Goal: Information Seeking & Learning: Learn about a topic

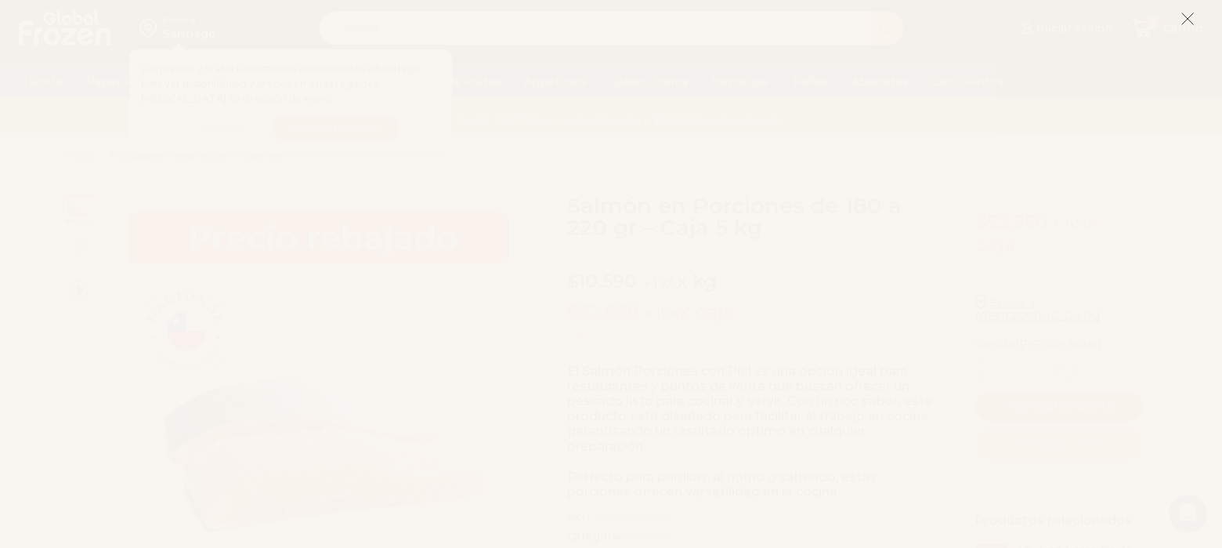
click at [1194, 16] on icon at bounding box center [1188, 19] width 14 height 14
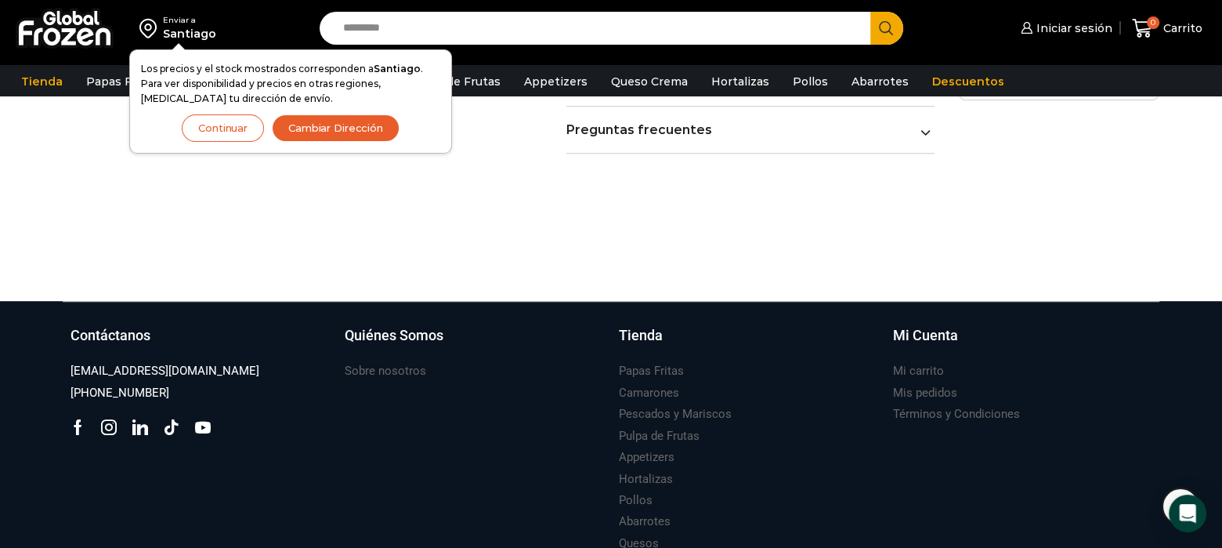
scroll to position [1115, 0]
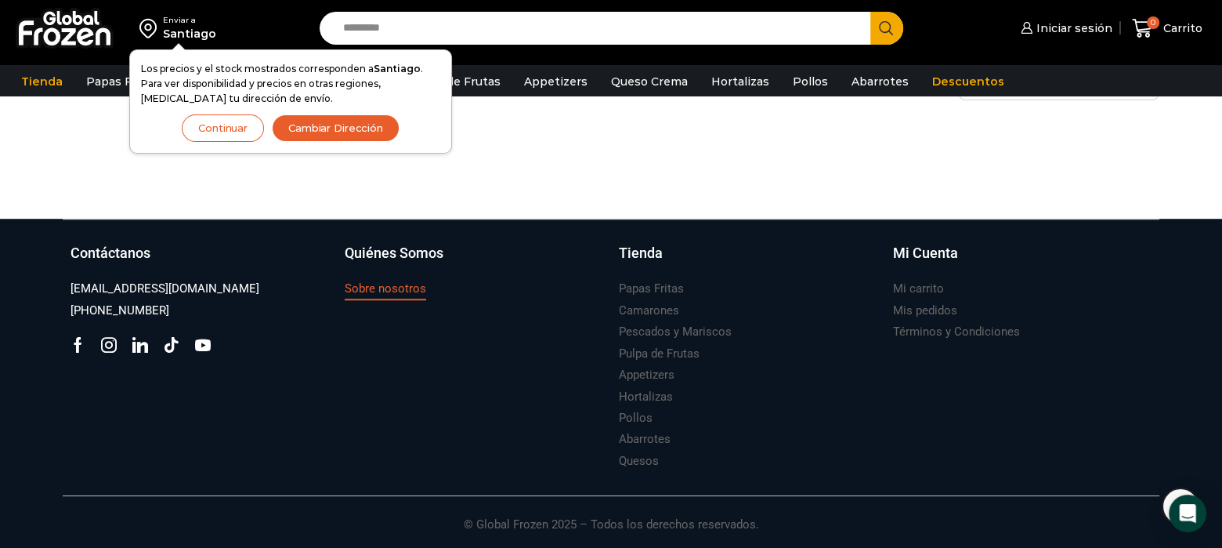
click at [407, 287] on h3 "Sobre nosotros" at bounding box center [385, 288] width 81 height 16
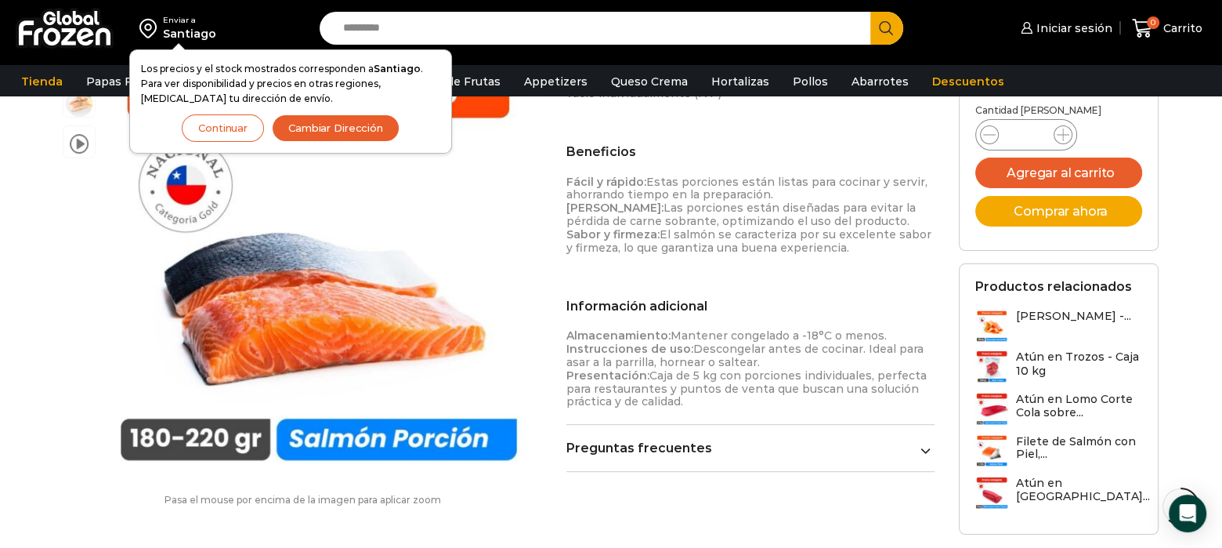
scroll to position [680, 0]
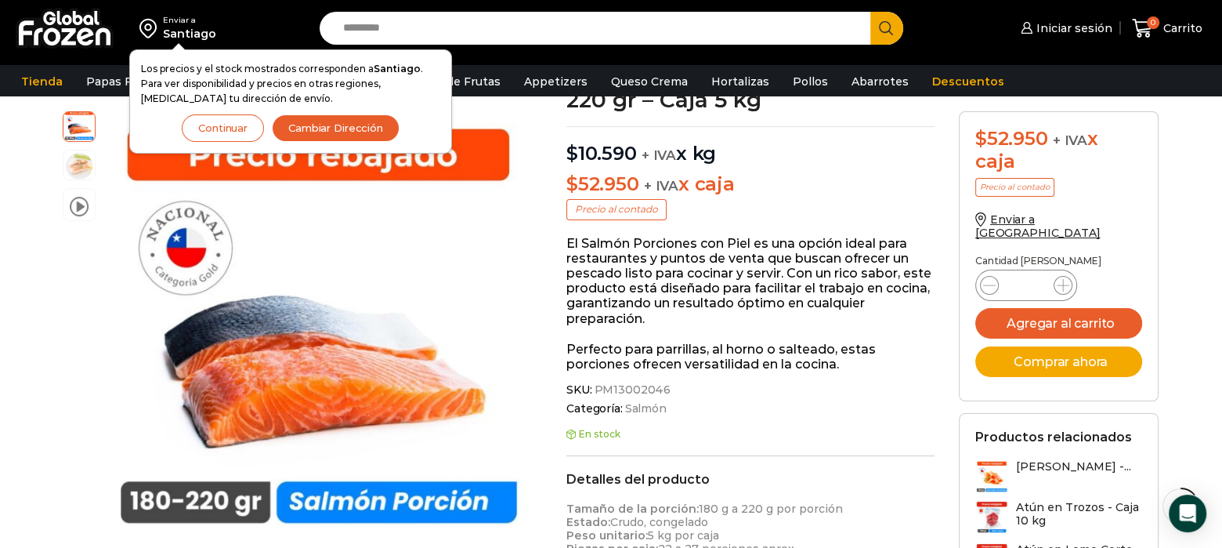
scroll to position [0, 0]
